Goal: Task Accomplishment & Management: Manage account settings

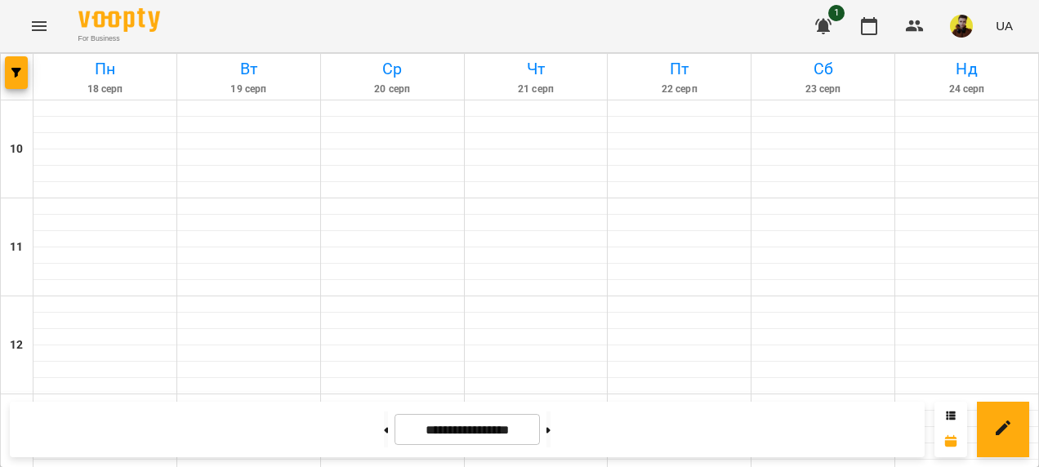
scroll to position [653, 0]
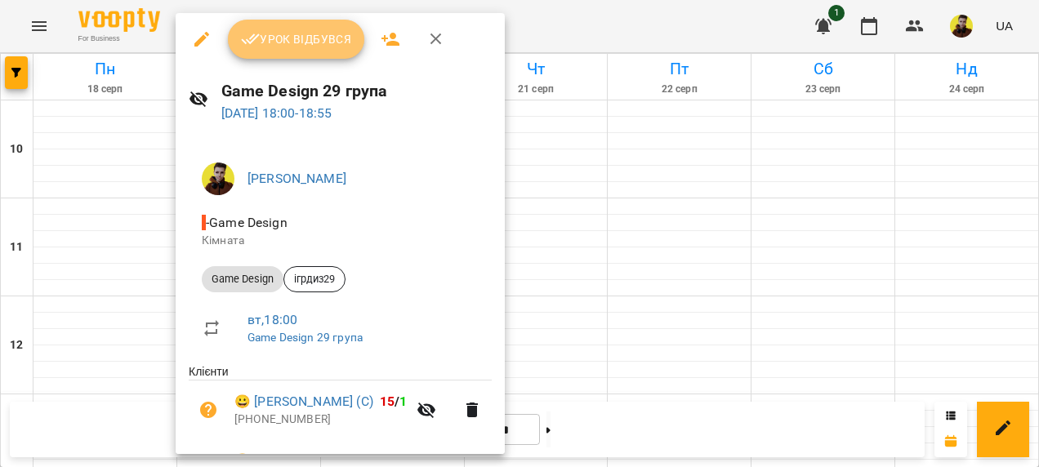
click at [300, 38] on span "Урок відбувся" at bounding box center [296, 39] width 111 height 20
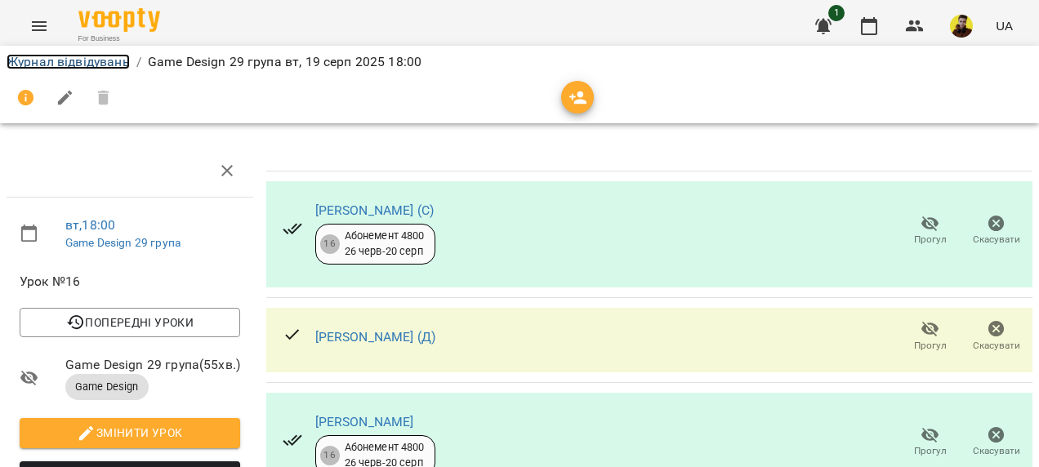
click at [45, 62] on link "Журнал відвідувань" at bounding box center [68, 62] width 123 height 16
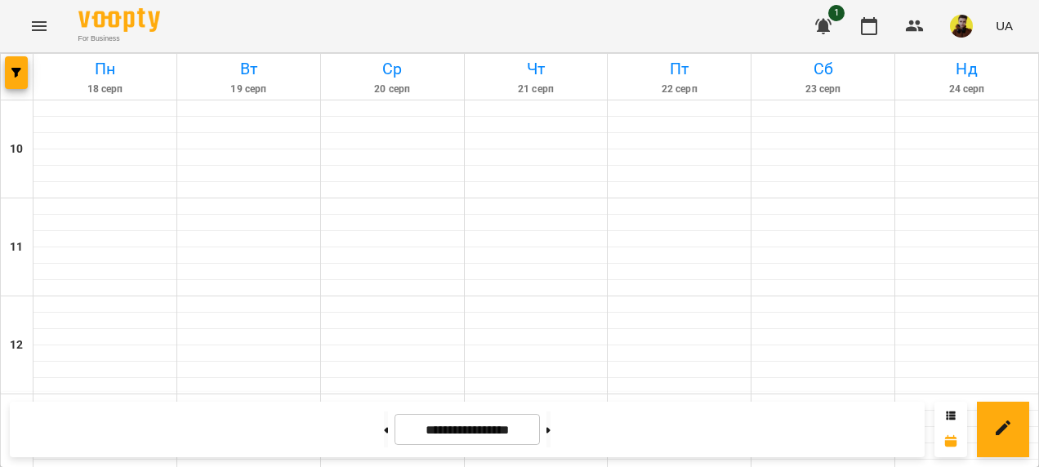
scroll to position [735, 0]
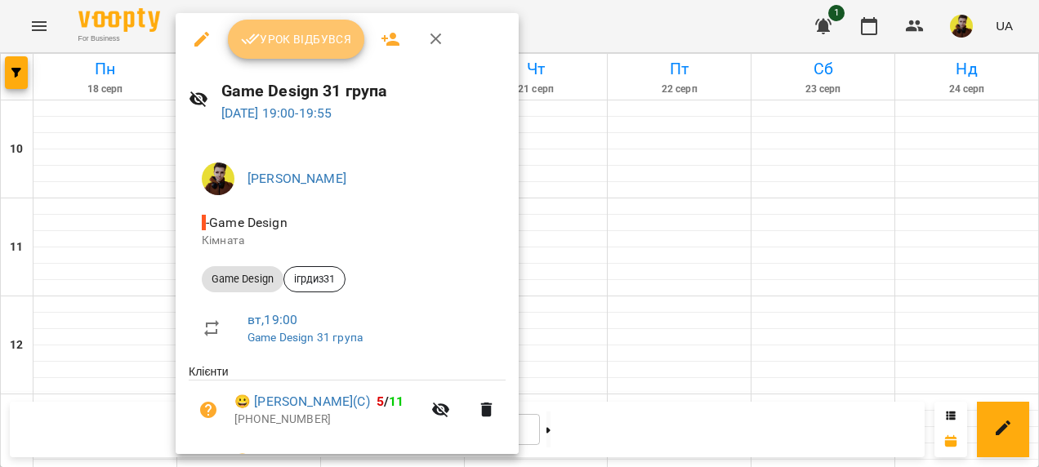
click at [318, 26] on button "Урок відбувся" at bounding box center [296, 39] width 137 height 39
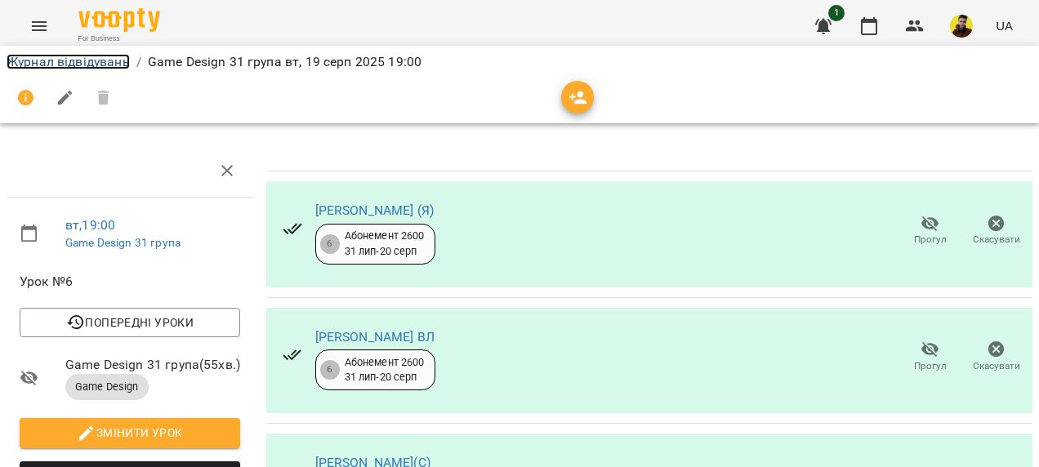
click at [91, 65] on link "Журнал відвідувань" at bounding box center [68, 62] width 123 height 16
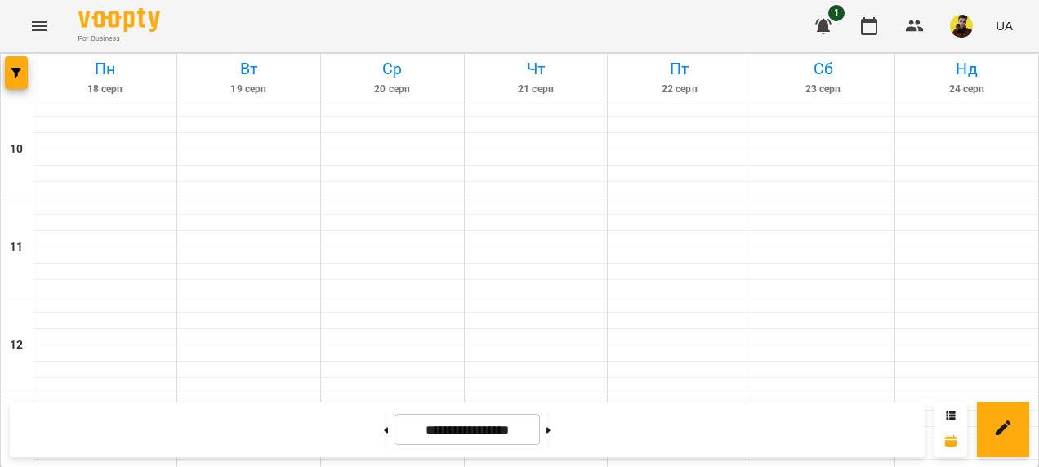
scroll to position [816, 0]
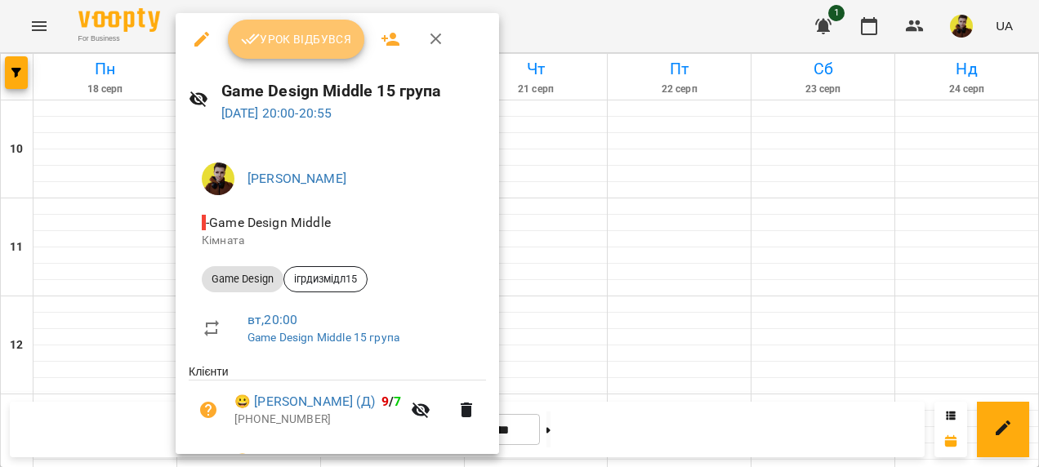
click at [284, 39] on span "Урок відбувся" at bounding box center [296, 39] width 111 height 20
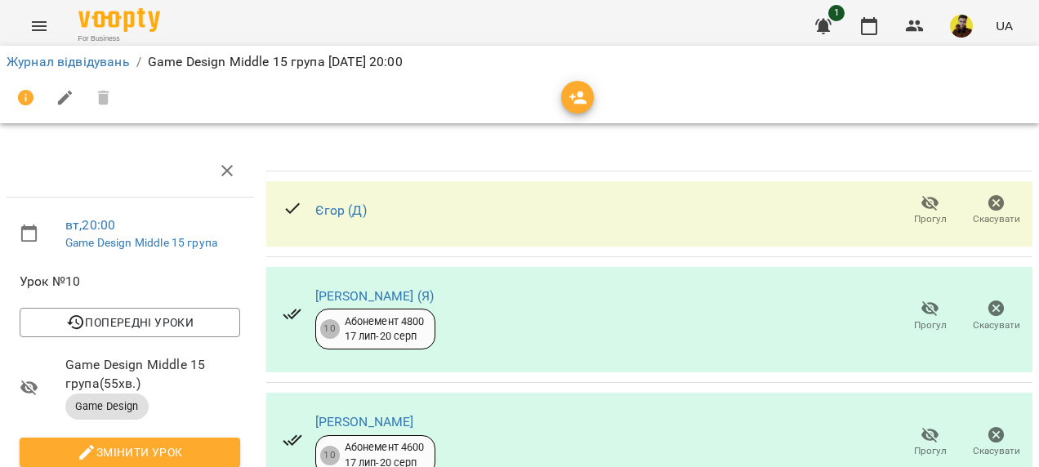
click at [929, 206] on span "Прогул" at bounding box center [929, 210] width 47 height 33
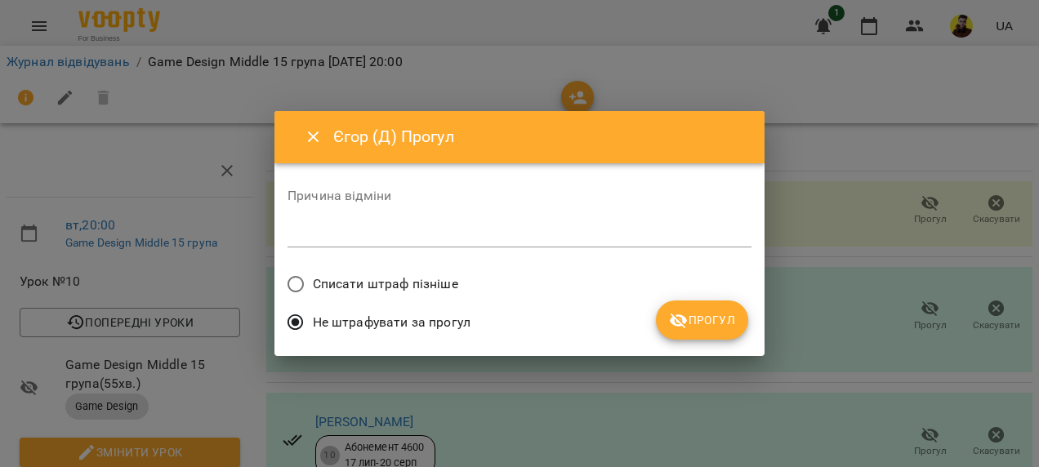
click at [410, 294] on label "Списати штраф пізніше" at bounding box center [368, 284] width 180 height 34
click at [665, 305] on div "Причина відміни * Списати штраф пізніше Не штрафувати за прогул Прогул" at bounding box center [519, 259] width 464 height 167
drag, startPoint x: 665, startPoint y: 305, endPoint x: 674, endPoint y: 314, distance: 13.9
click at [674, 314] on icon "submit" at bounding box center [679, 321] width 20 height 20
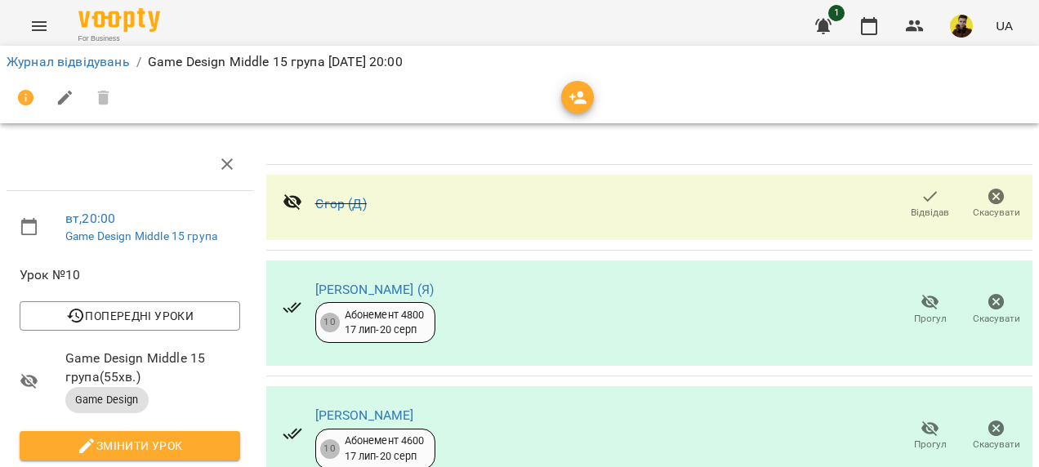
scroll to position [151, 0]
